Goal: Task Accomplishment & Management: Use online tool/utility

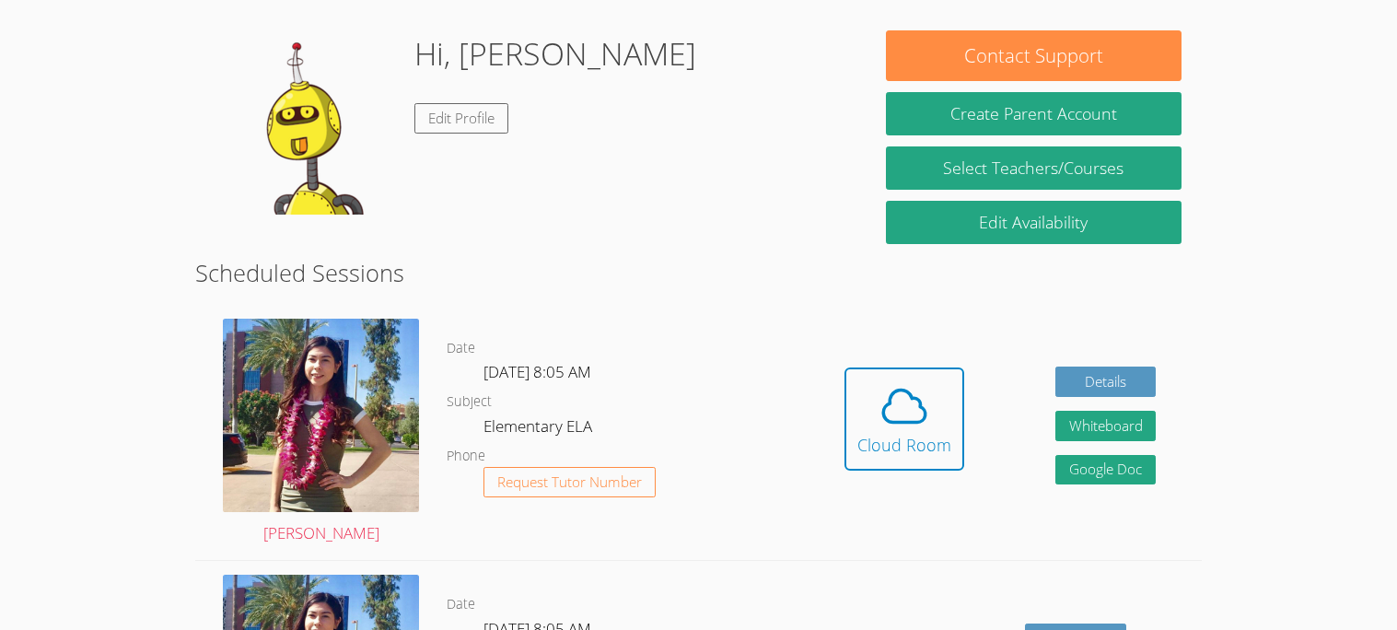
scroll to position [272, 0]
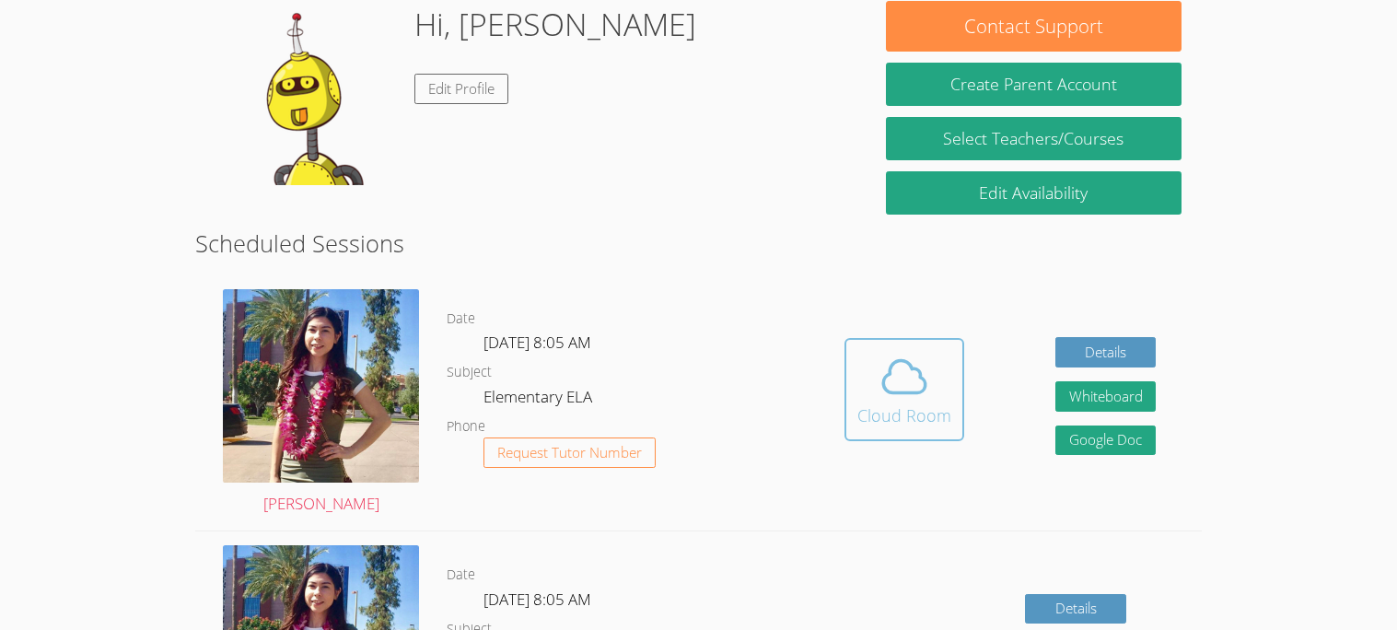
click at [873, 433] on button "Cloud Room" at bounding box center [904, 389] width 120 height 103
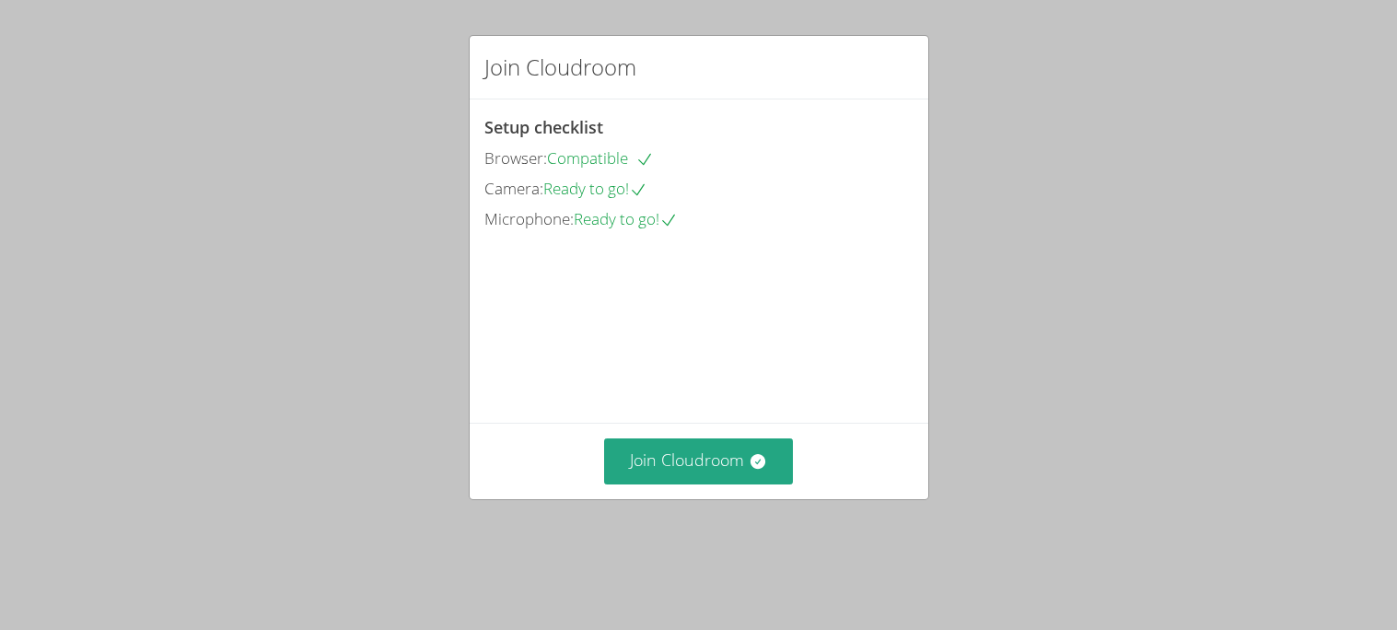
click at [722, 386] on video at bounding box center [622, 317] width 276 height 138
click at [717, 482] on button "Join Cloudroom" at bounding box center [698, 460] width 189 height 45
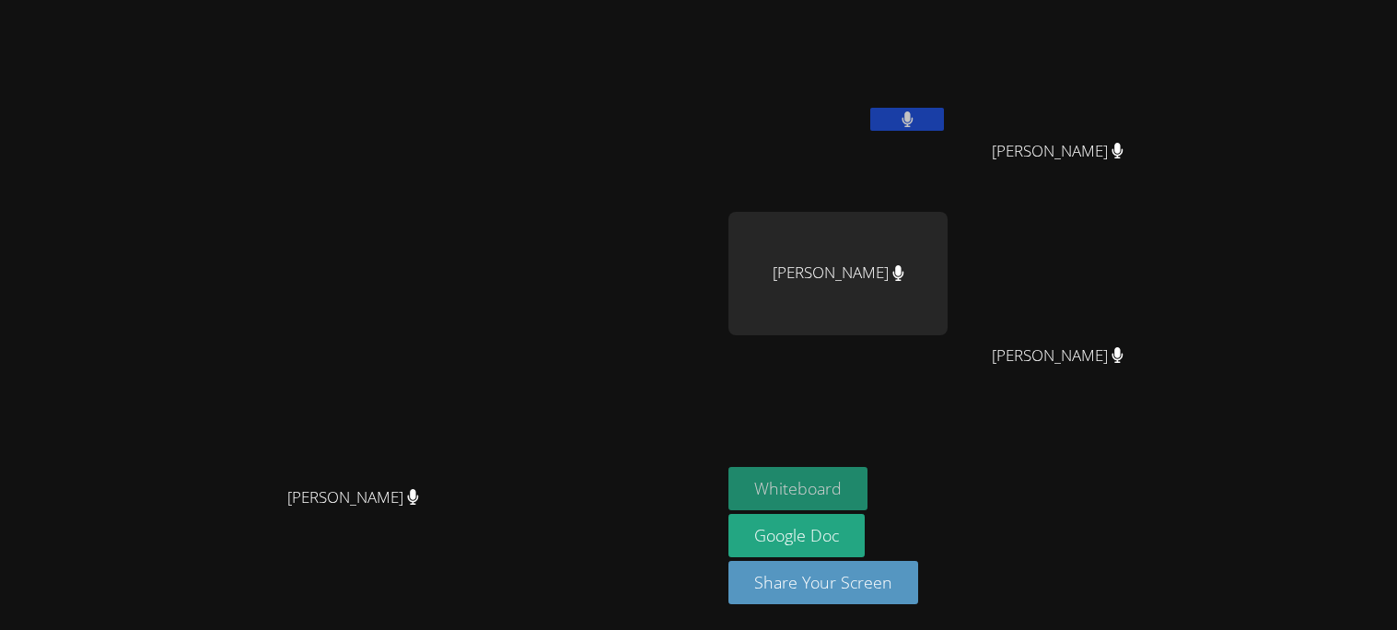
click at [867, 501] on button "Whiteboard" at bounding box center [797, 488] width 139 height 43
